Goal: Task Accomplishment & Management: Manage account settings

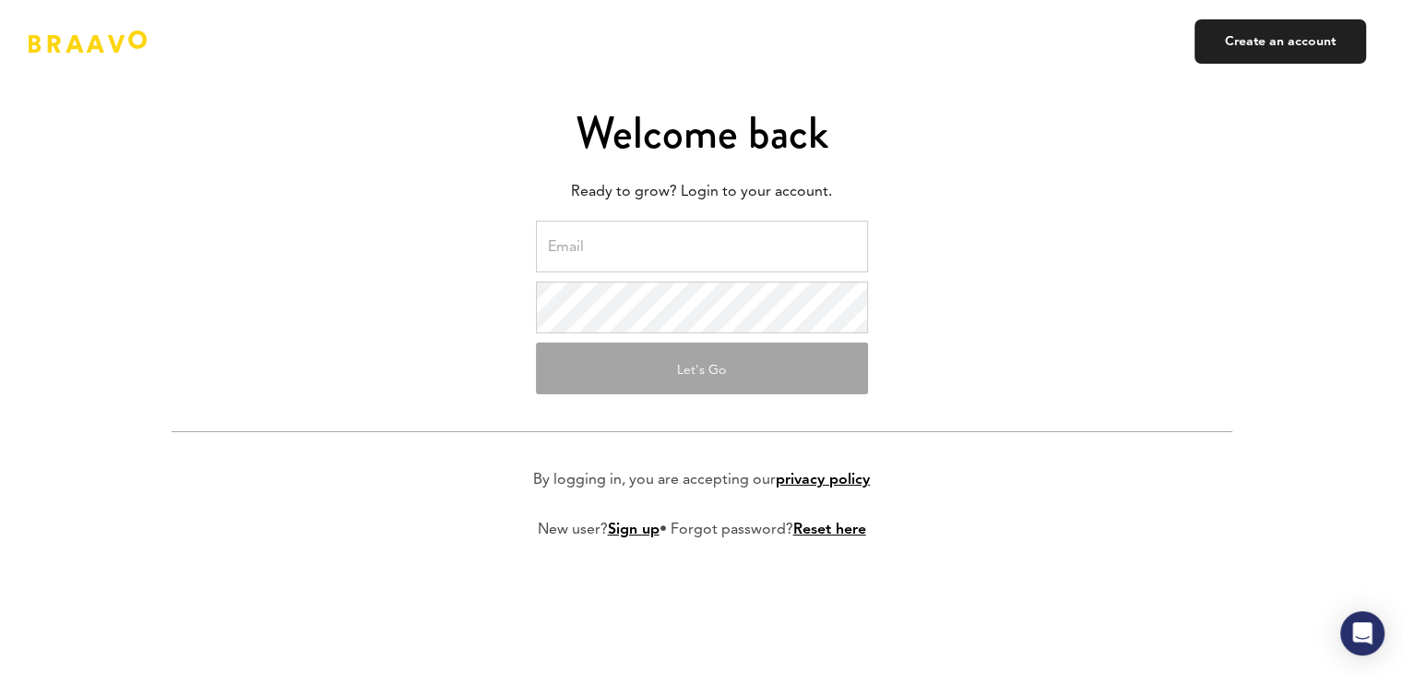
click at [614, 257] on input "email" at bounding box center [702, 247] width 332 height 52
type input "v.pryiomka@myorganicapps.com"
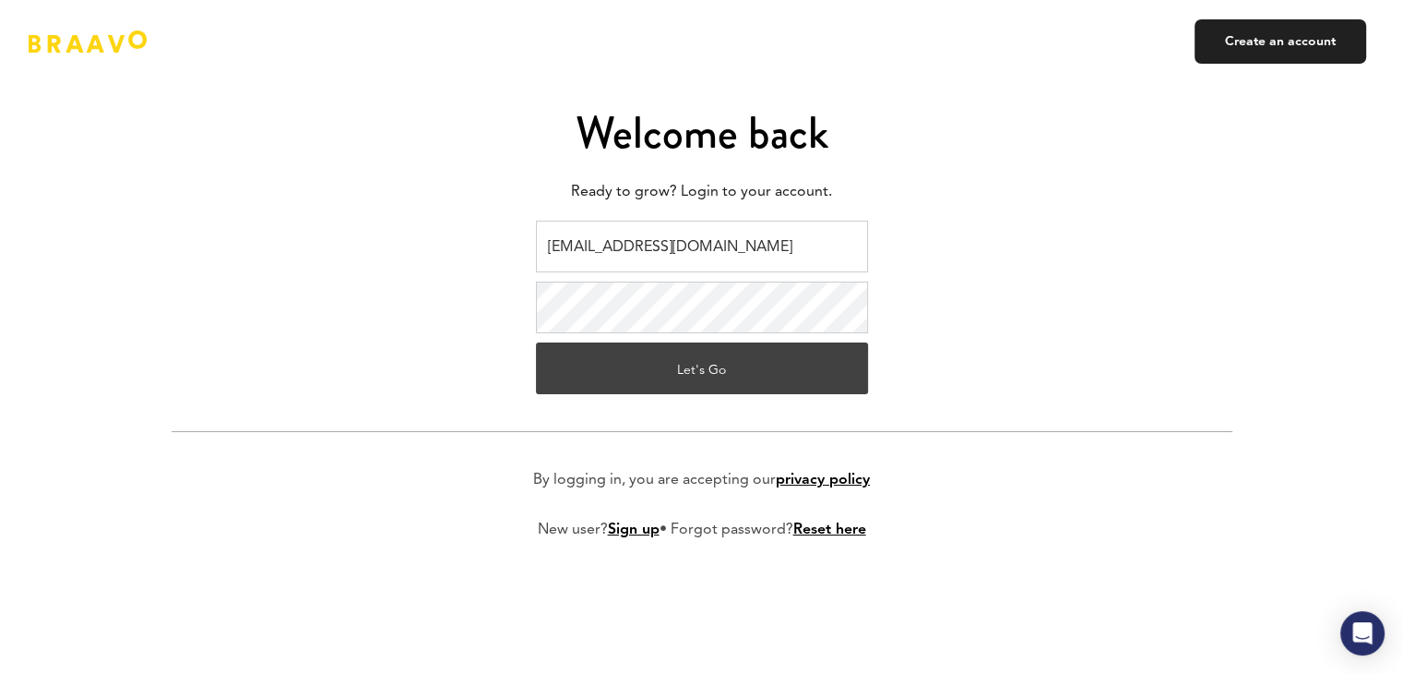
click at [674, 376] on button "Let's Go" at bounding box center [702, 368] width 332 height 52
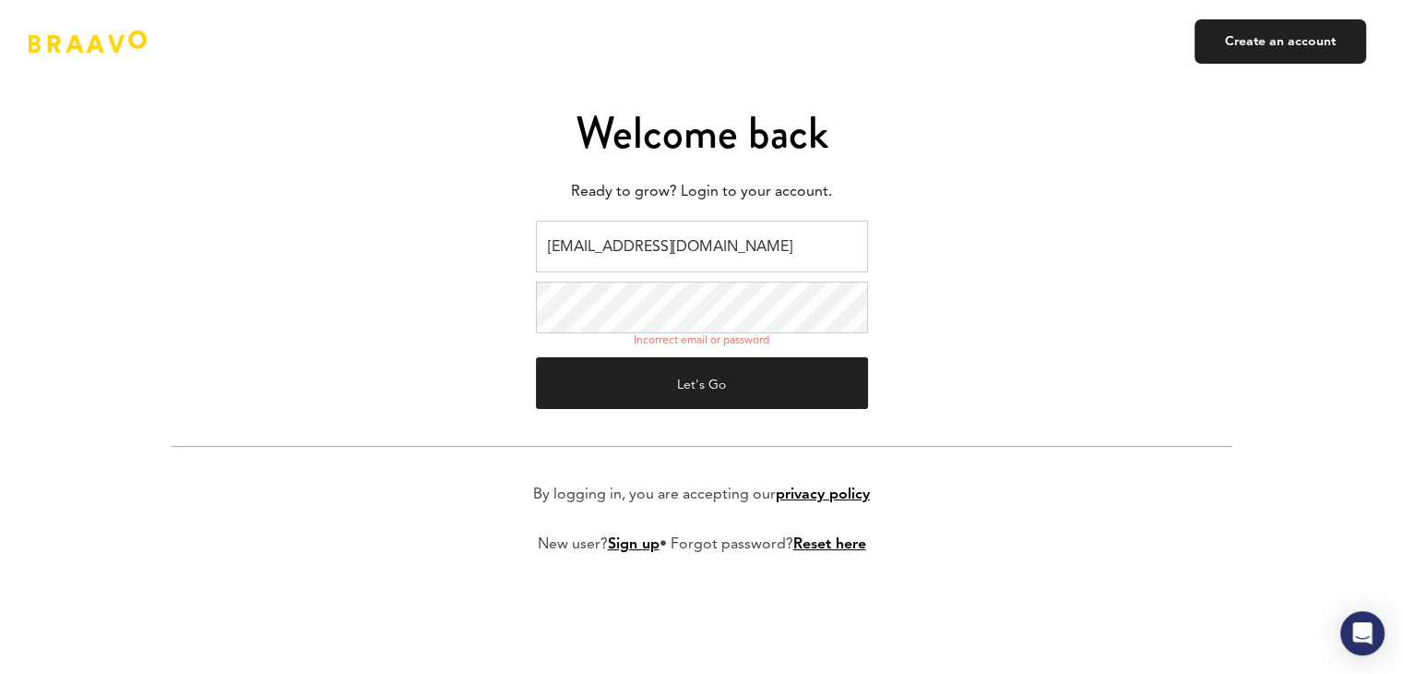
click at [496, 299] on form "v.pryiomka@myorganicapps.com Incorrect email or password Let's Go By logging in…" at bounding box center [702, 402] width 1061 height 363
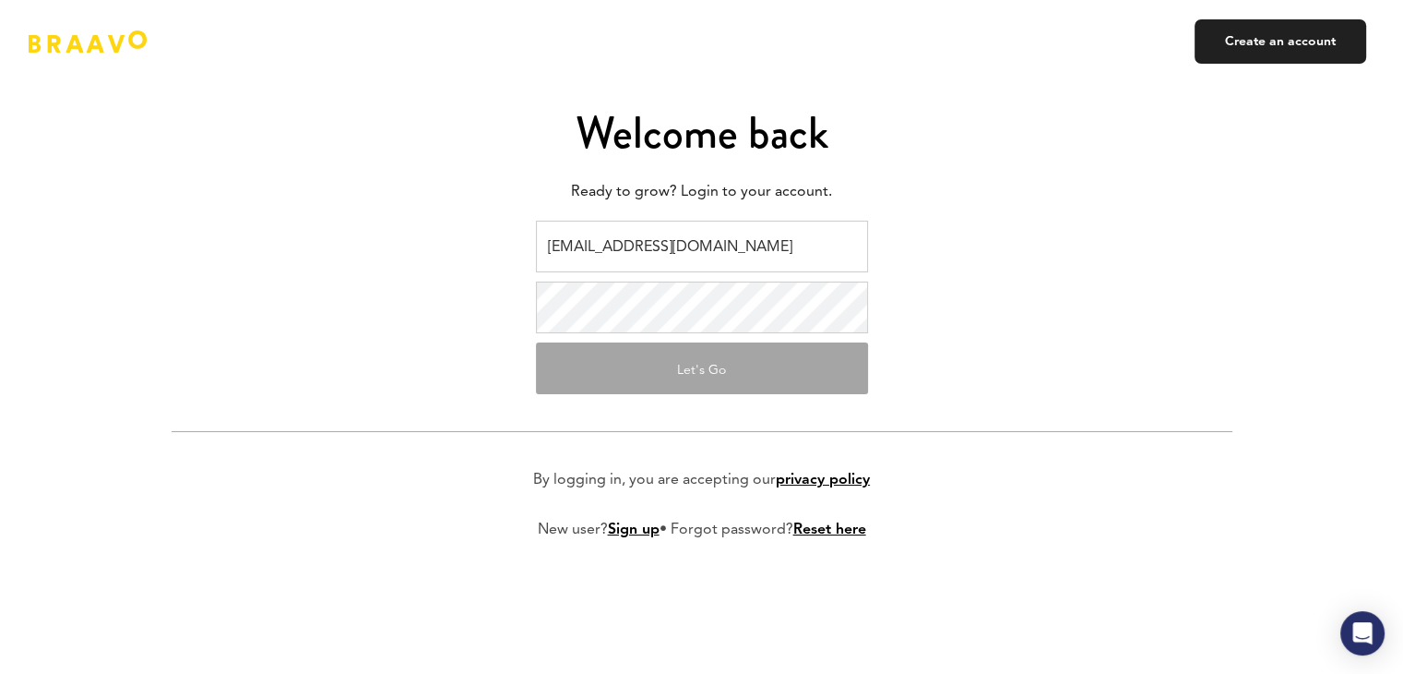
click at [662, 370] on button "Let's Go" at bounding box center [702, 368] width 332 height 52
